Goal: Task Accomplishment & Management: Manage account settings

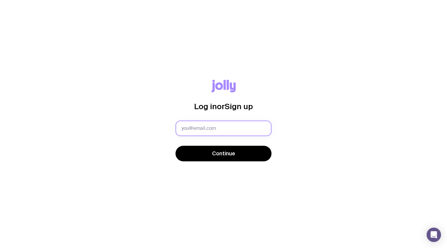
click at [202, 130] on input "text" at bounding box center [224, 129] width 96 height 16
type input "[EMAIL_ADDRESS][PERSON_NAME][DOMAIN_NAME]"
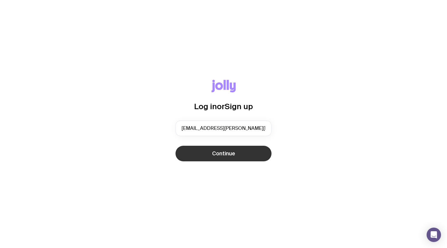
click at [225, 156] on span "Continue" at bounding box center [223, 153] width 23 height 7
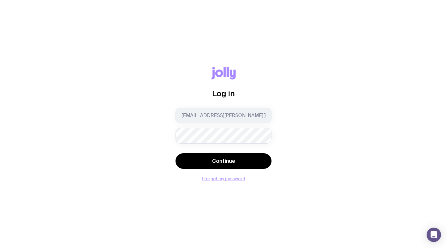
click at [221, 180] on button "I forgot my password" at bounding box center [223, 179] width 43 height 5
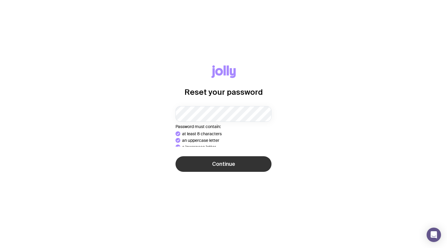
click at [218, 173] on div "Reset your password Password must contain: at least 8 characters an uppercase l…" at bounding box center [223, 123] width 419 height 117
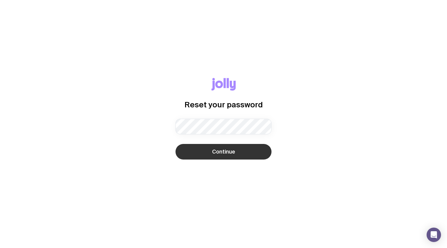
click at [222, 152] on span "Continue" at bounding box center [223, 151] width 23 height 7
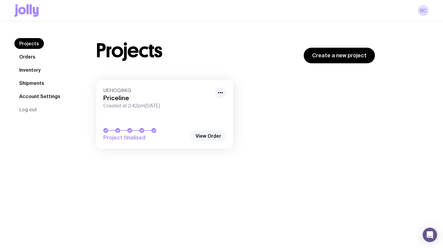
click at [208, 136] on link "View Order" at bounding box center [208, 136] width 35 height 11
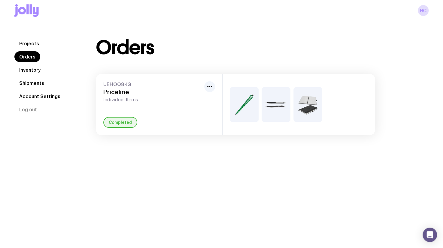
click at [36, 82] on link "Shipments" at bounding box center [31, 83] width 35 height 11
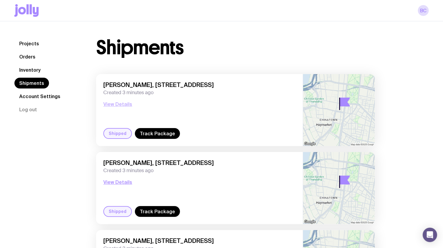
click at [111, 103] on button "View Details" at bounding box center [117, 104] width 29 height 7
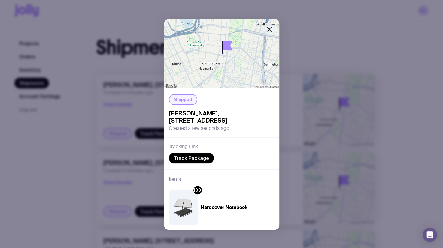
click at [267, 28] on icon "button" at bounding box center [268, 29] width 7 height 7
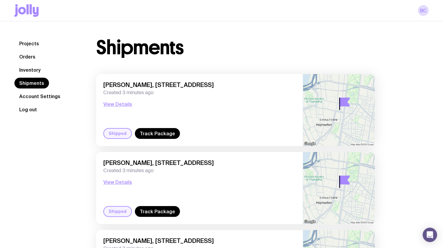
click at [21, 110] on button "Log out" at bounding box center [27, 109] width 27 height 11
